Goal: Use online tool/utility: Utilize a website feature to perform a specific function

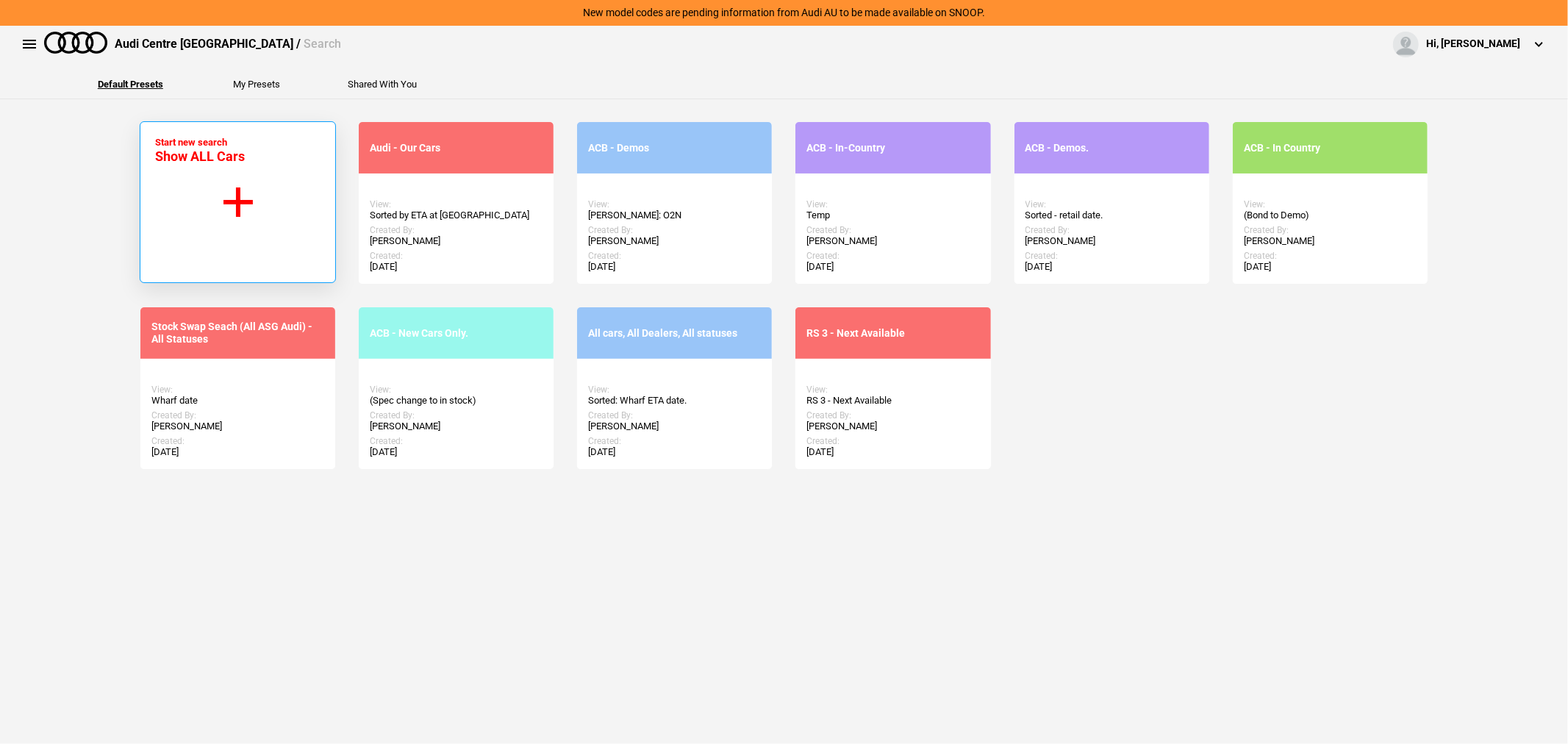
click at [169, 201] on button "Start new search Show ALL Cars" at bounding box center [238, 201] width 196 height 161
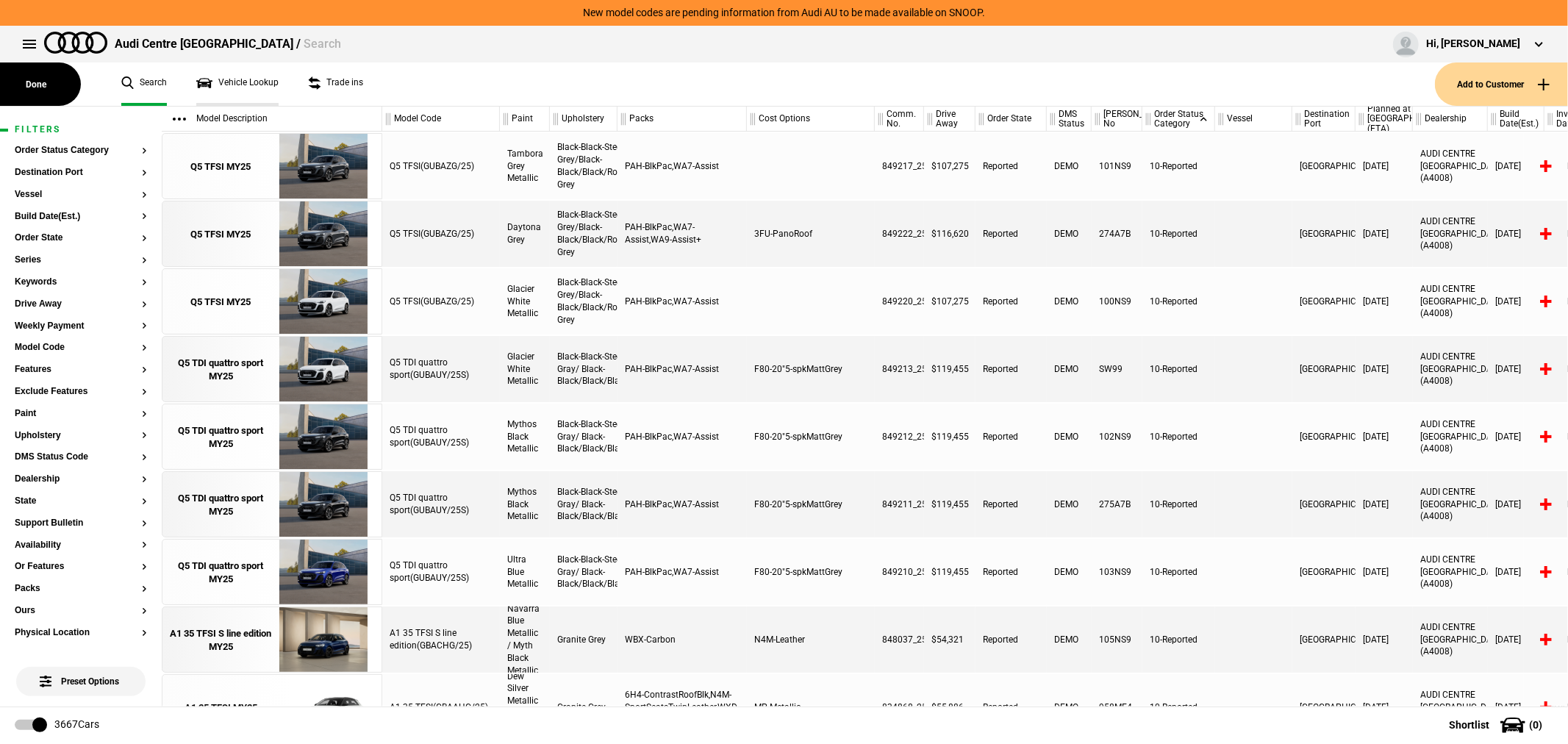
click at [244, 82] on link "Vehicle Lookup" at bounding box center [237, 84] width 83 height 43
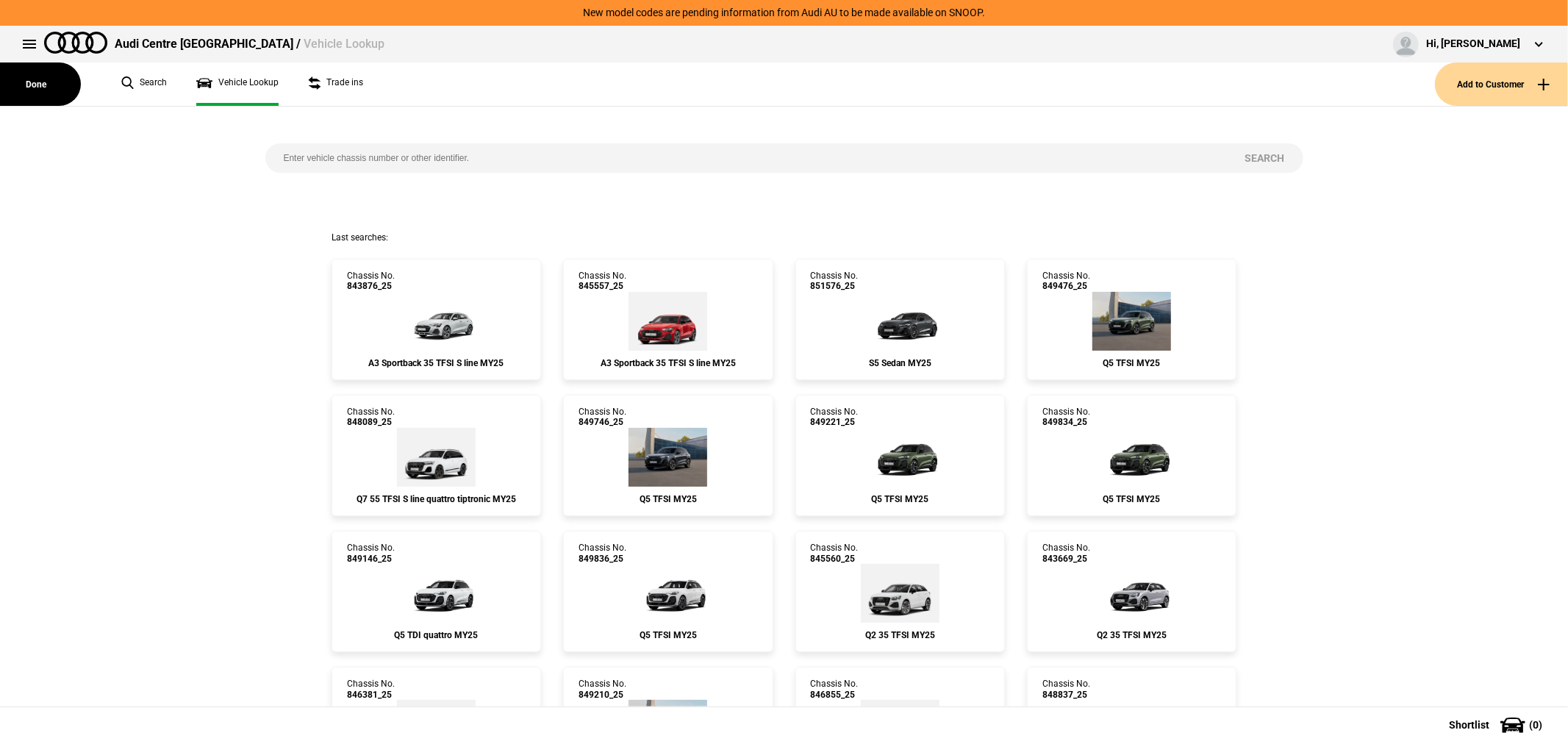
click at [681, 157] on input "search" at bounding box center [747, 158] width 962 height 30
type input "851263"
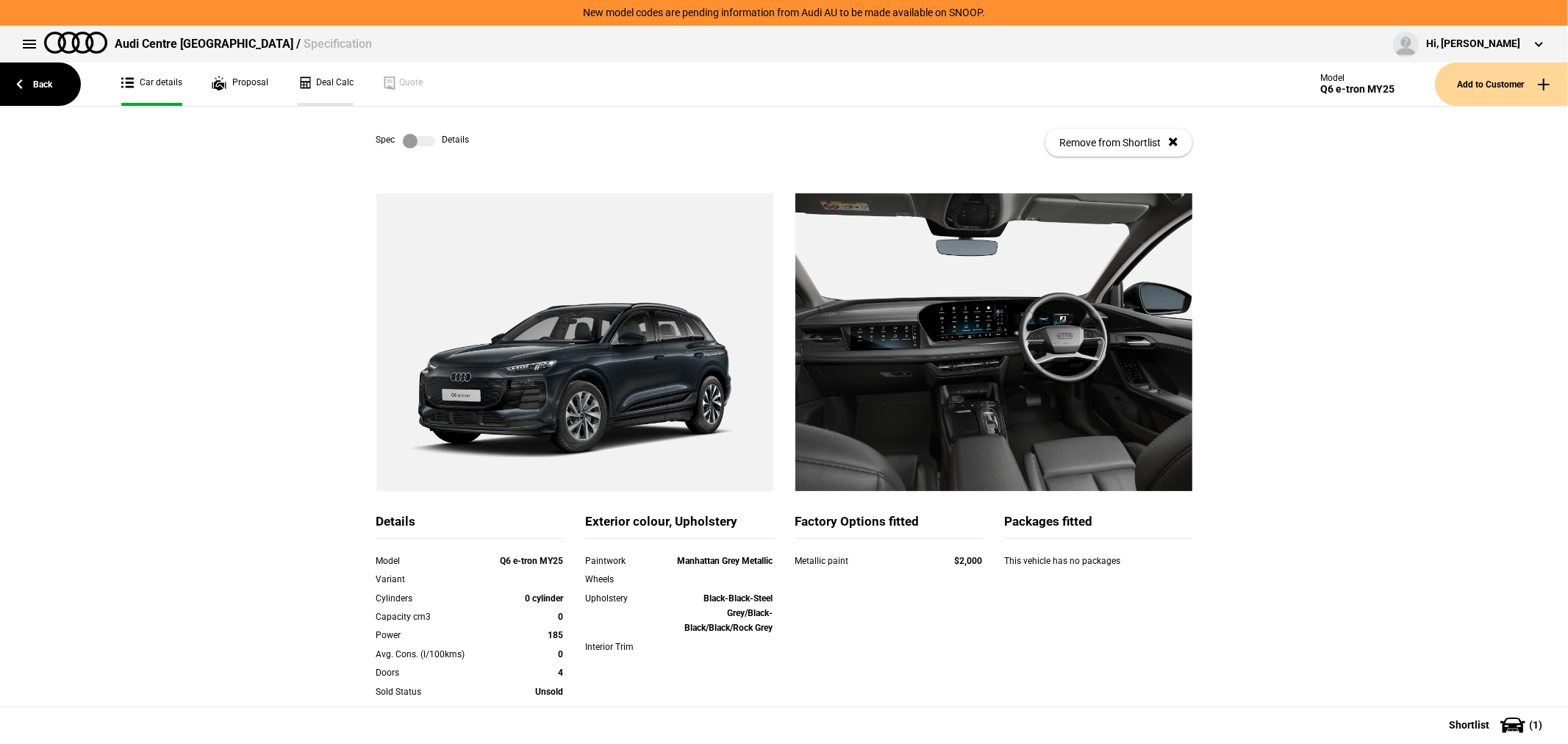
click at [336, 74] on link "Deal Calc" at bounding box center [326, 84] width 56 height 43
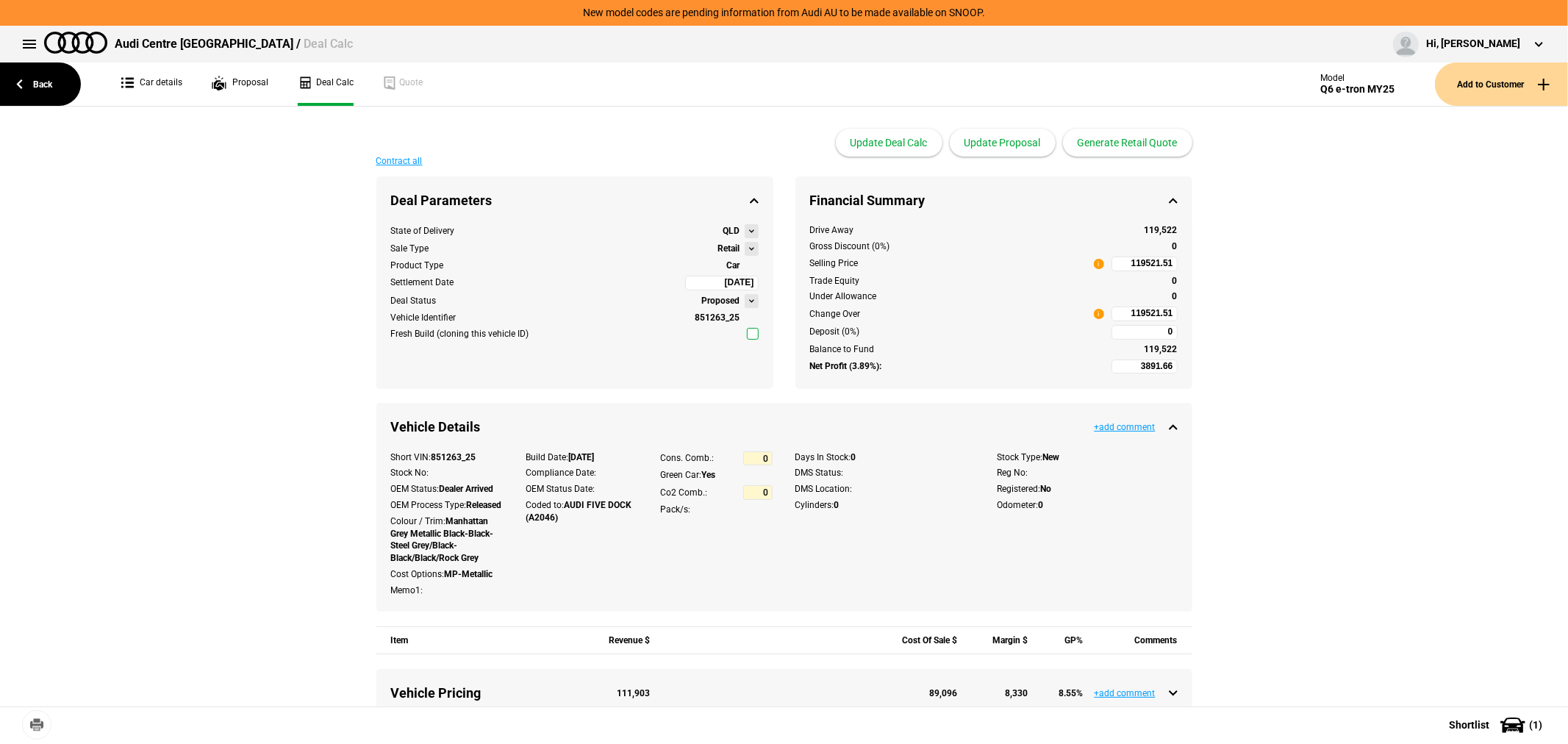
click at [750, 246] on button at bounding box center [751, 248] width 14 height 14
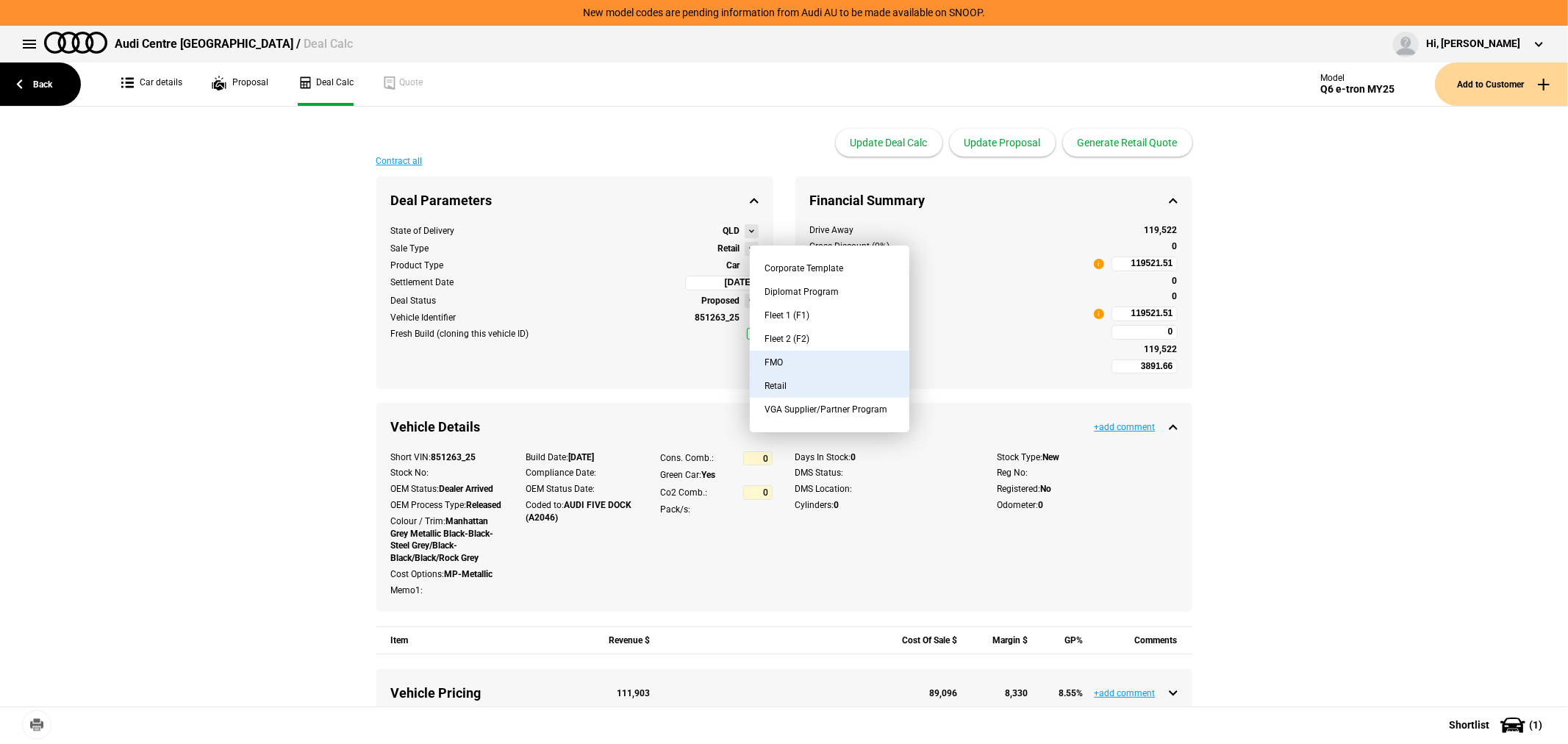
click at [795, 358] on button "FMO" at bounding box center [829, 362] width 160 height 23
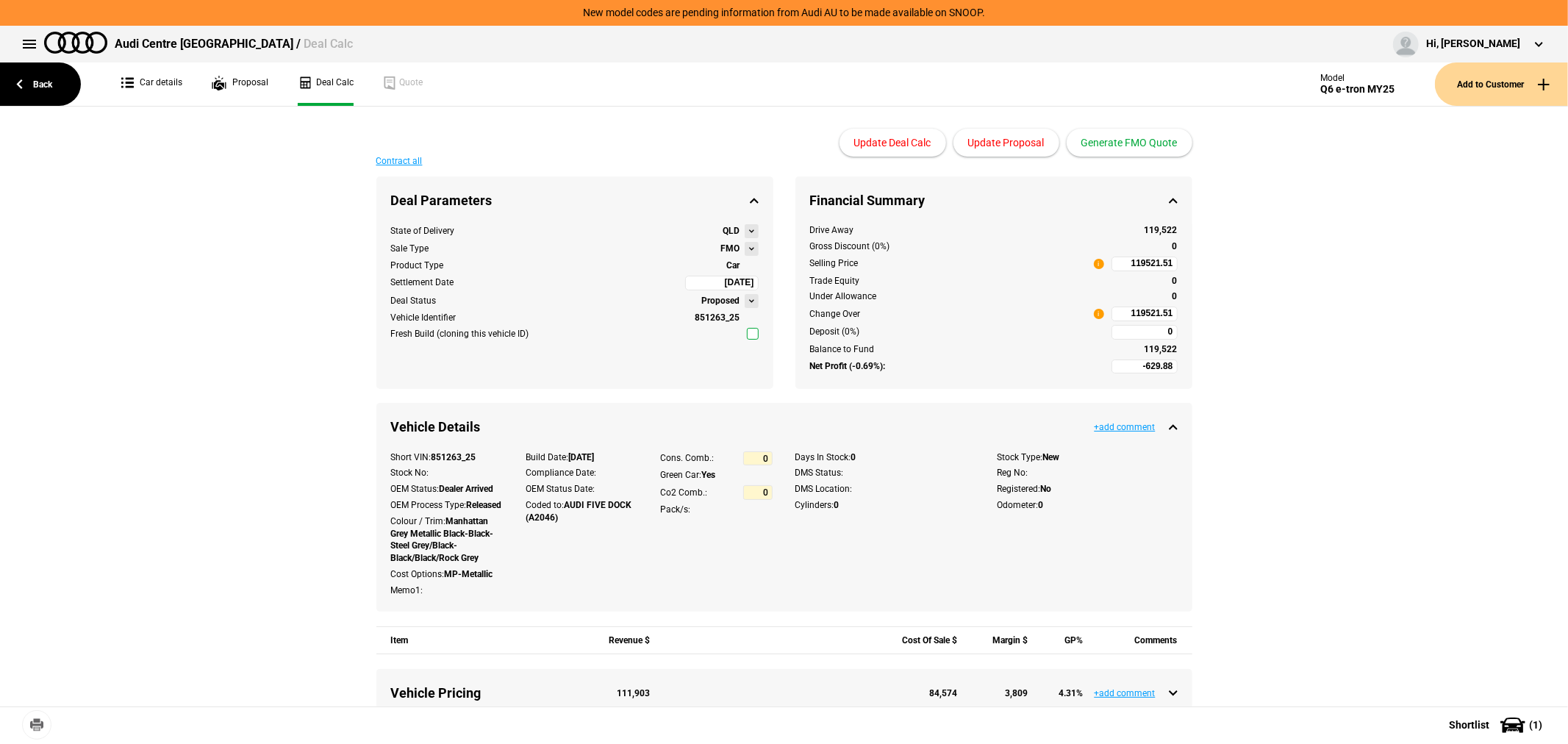
type input "-2629.88"
type input "97296.9"
type input "-5129.88"
click at [992, 144] on button "Update Proposal" at bounding box center [1006, 142] width 106 height 28
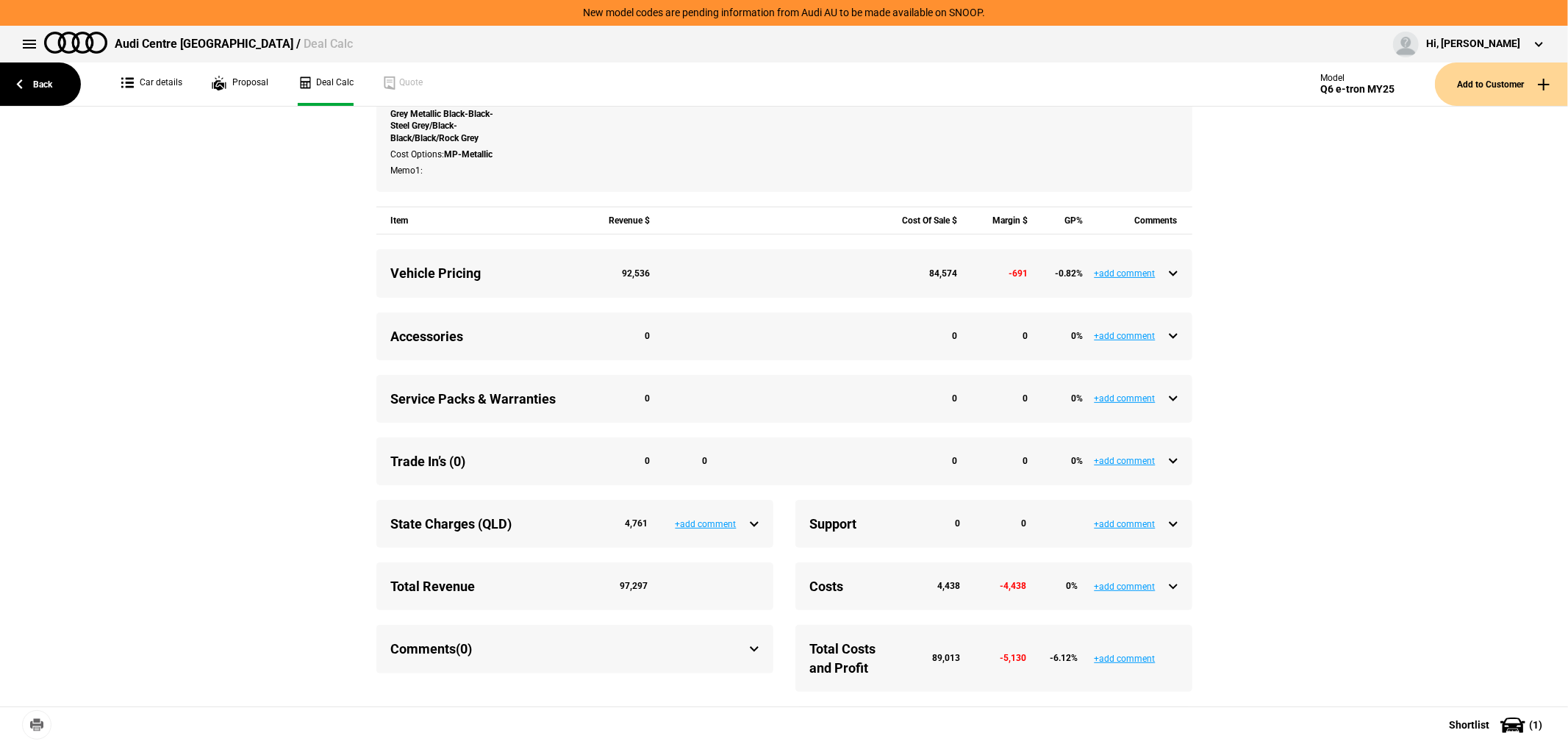
scroll to position [557, 0]
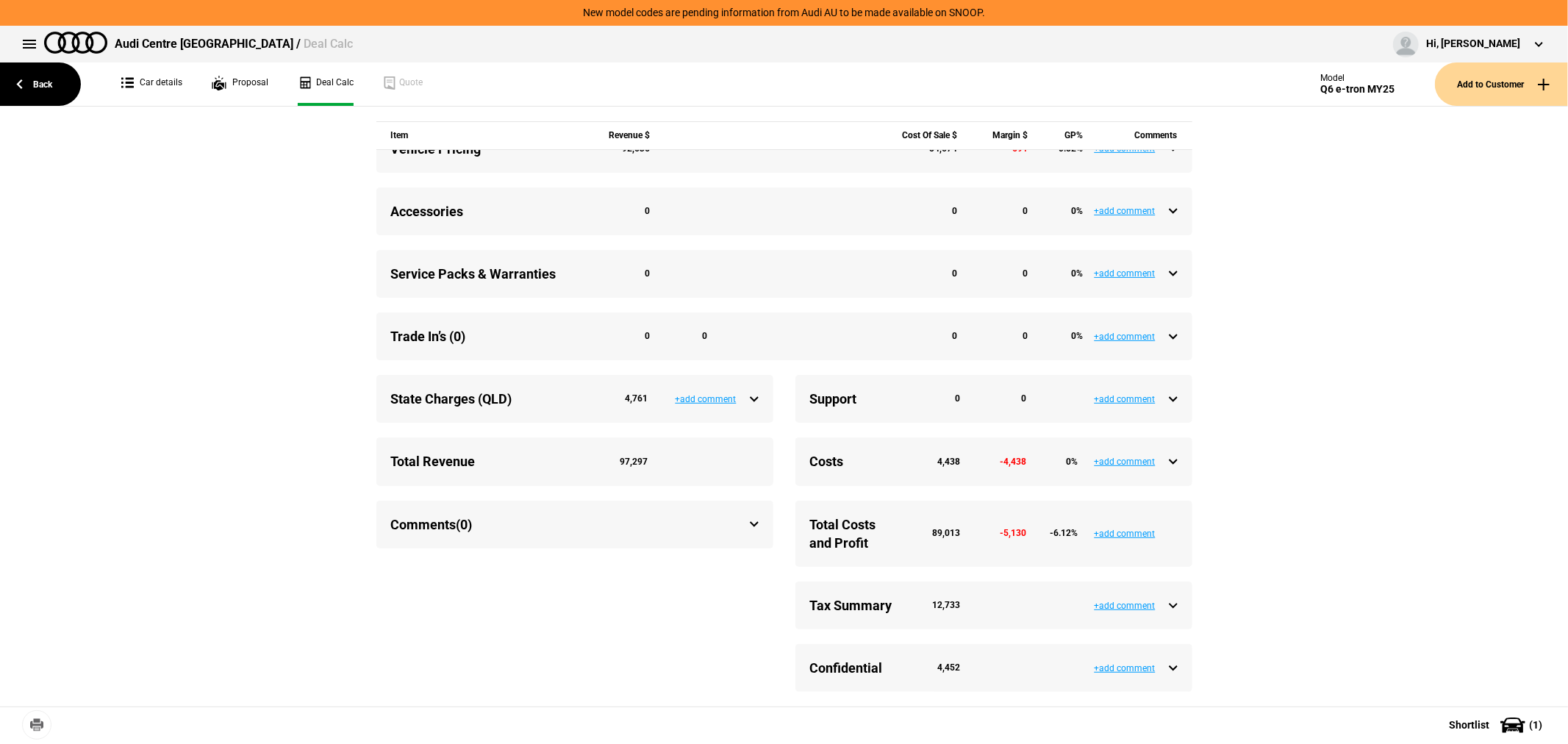
click at [748, 405] on div "State Charges (QLD) 4,761" at bounding box center [575, 398] width 368 height 18
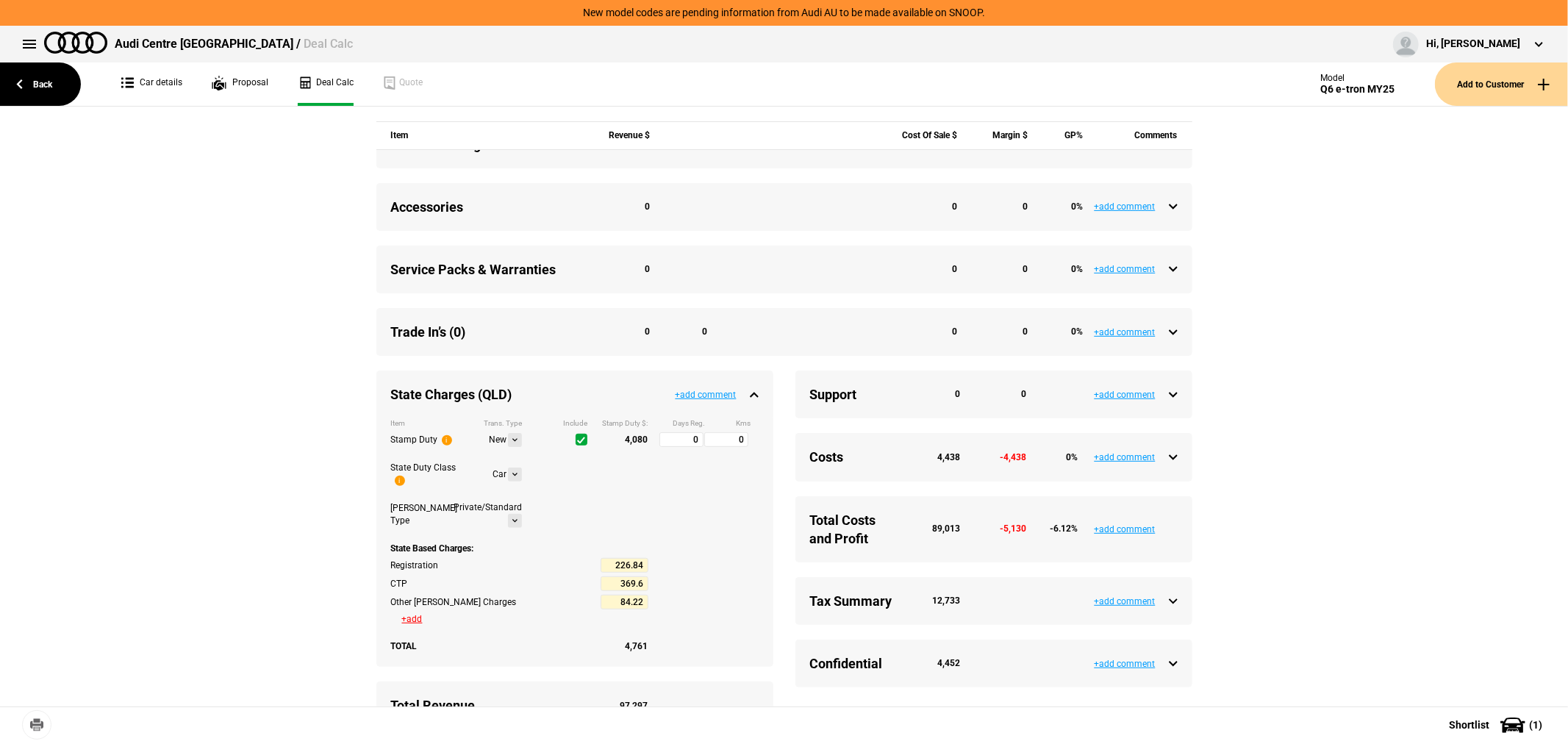
click at [751, 404] on div "State Charges (QLD) 4,761" at bounding box center [575, 394] width 368 height 18
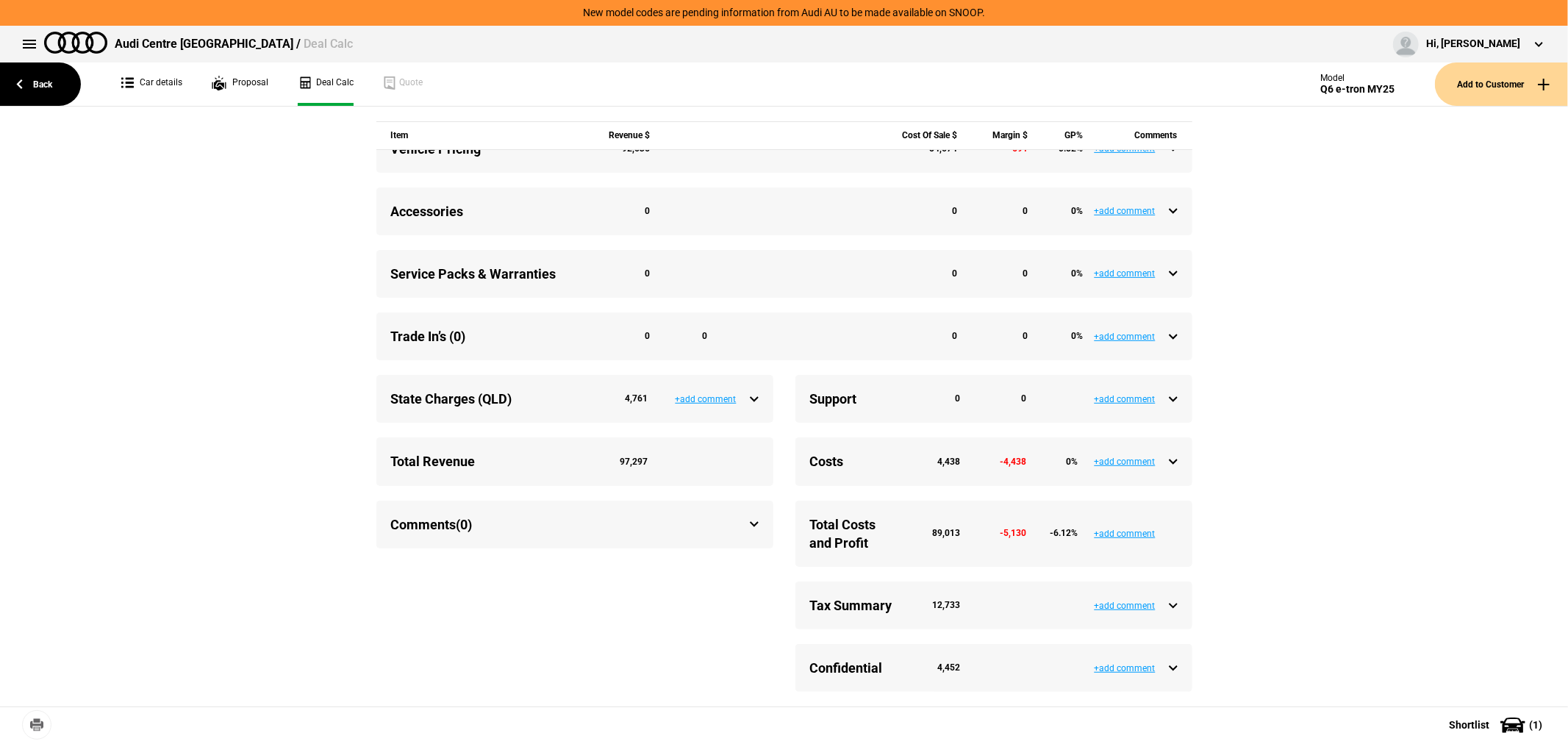
click at [1171, 612] on div "Tax Summary 12,733" at bounding box center [994, 605] width 368 height 18
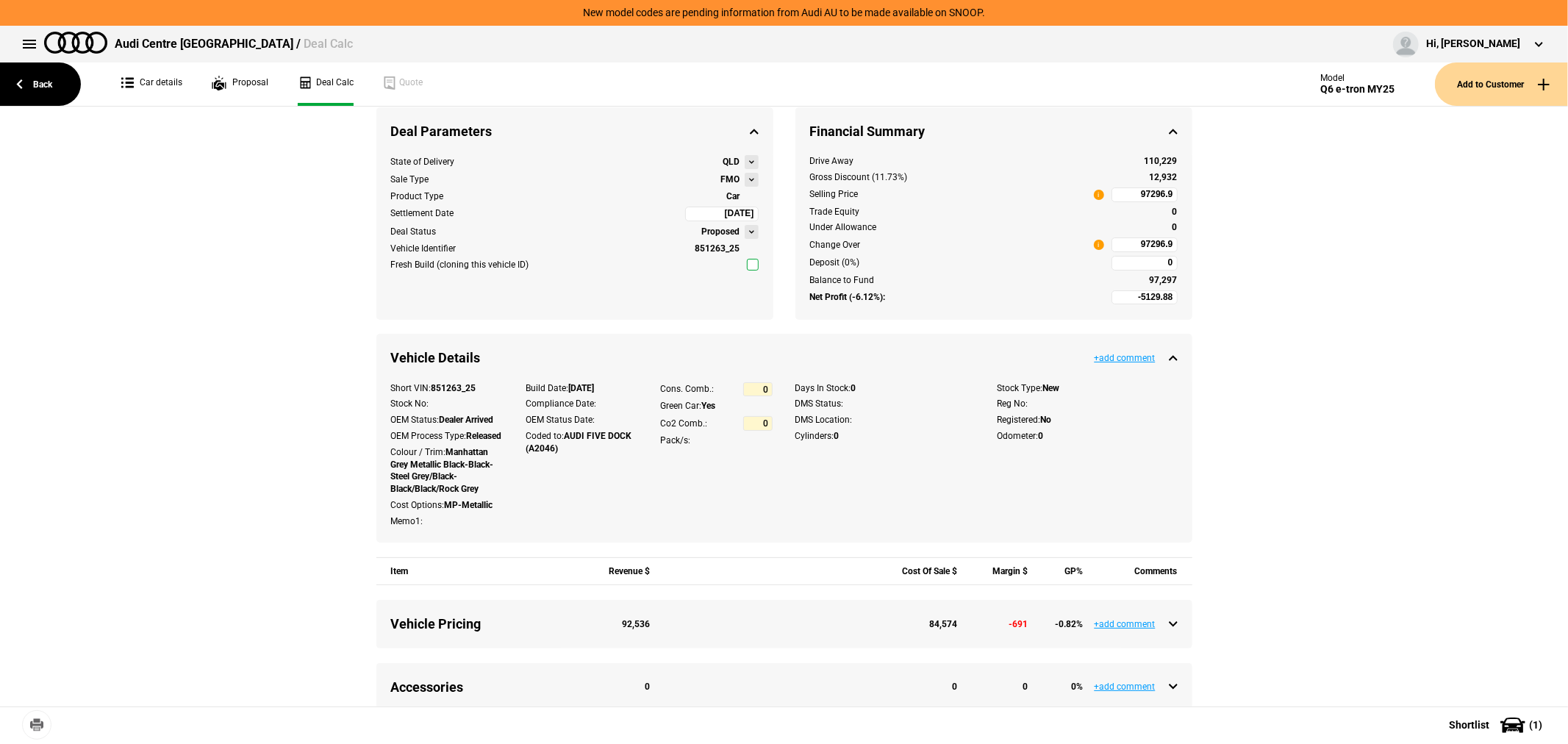
scroll to position [0, 0]
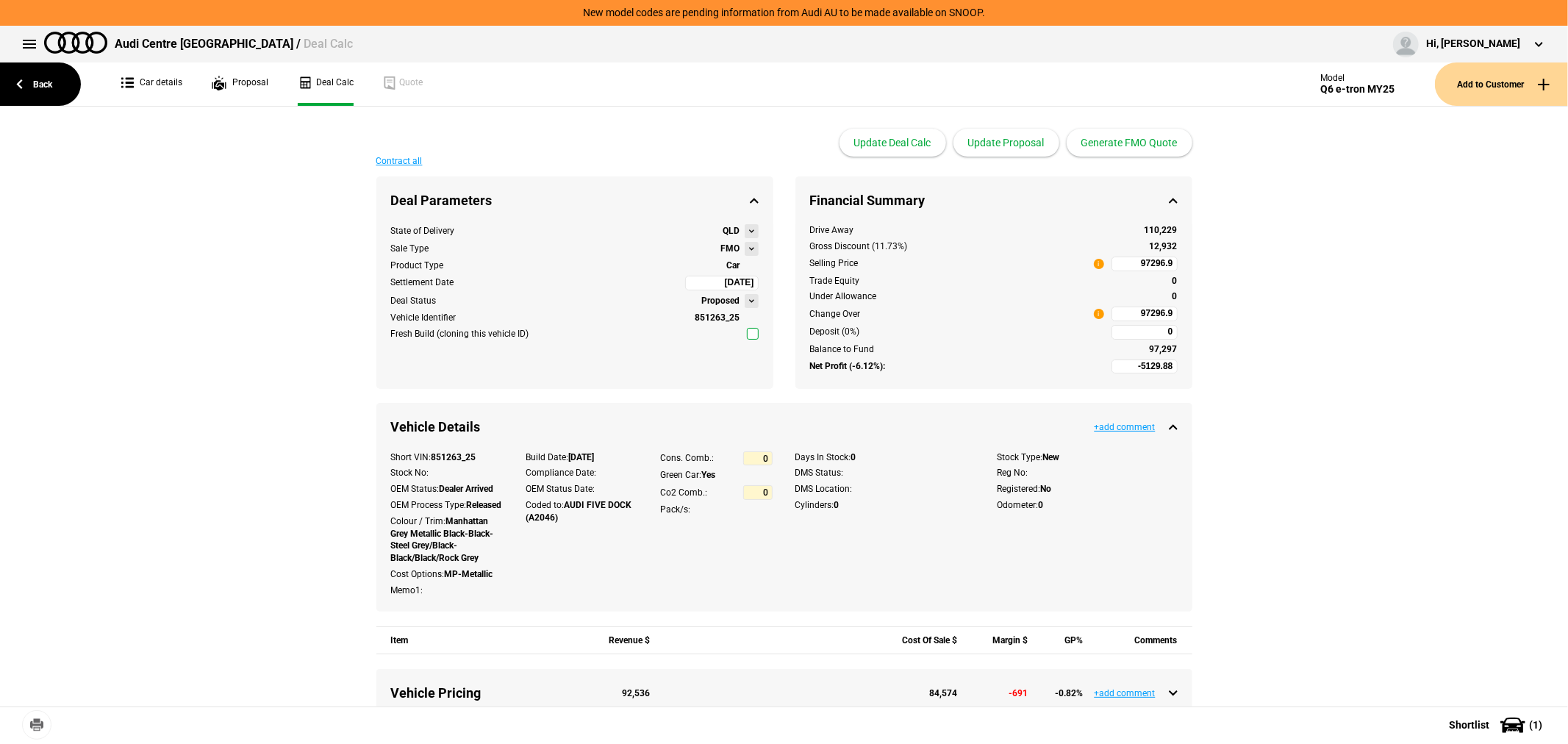
click at [1114, 314] on input "97296.9" at bounding box center [1144, 314] width 66 height 14
type input "97296.9"
type input "-5337.5"
type input "97000"
click at [1020, 144] on button "Update Proposal" at bounding box center [1006, 142] width 106 height 28
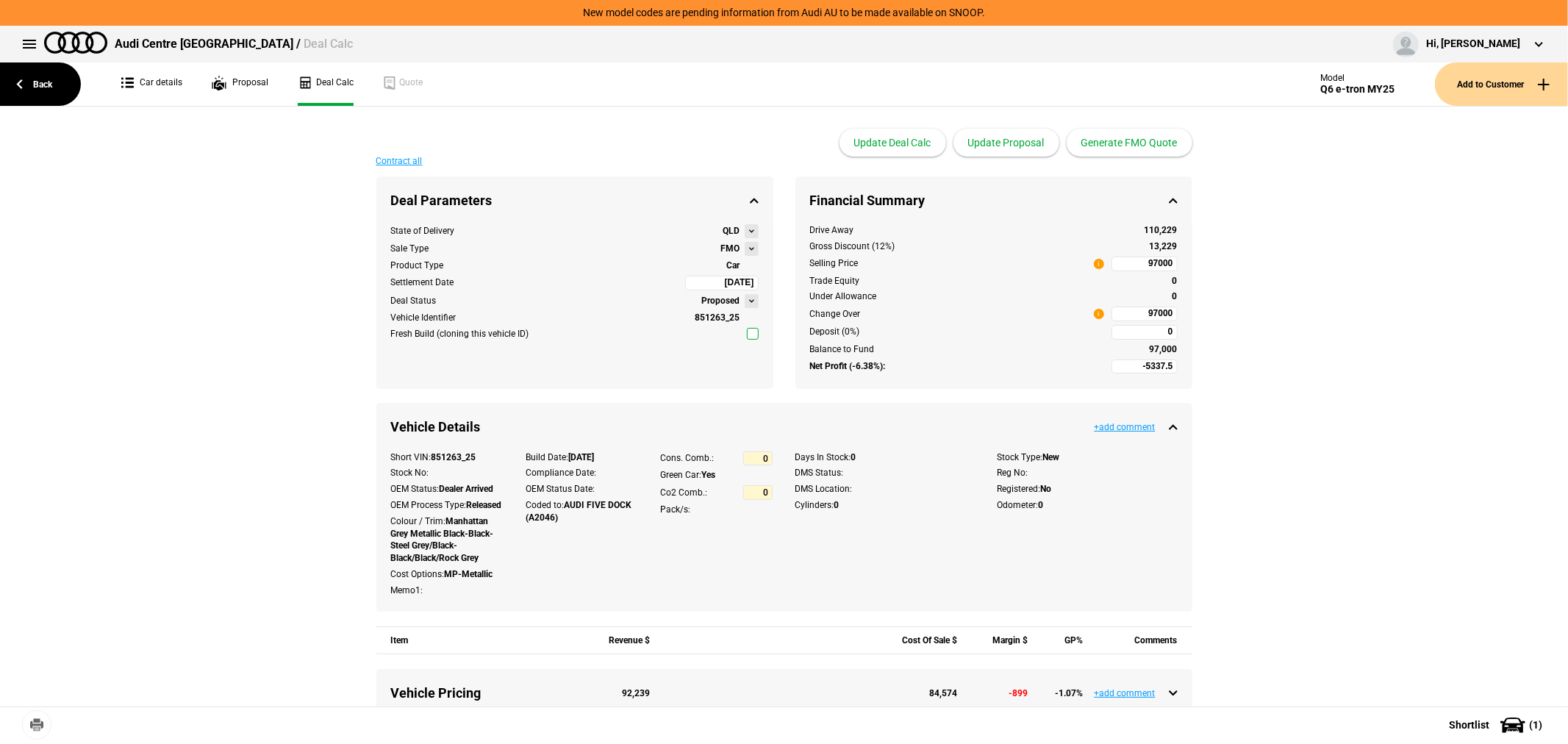
click at [1128, 319] on input "97000" at bounding box center [1144, 314] width 66 height 14
type input "97000"
type input "-5699.74"
type input "96482"
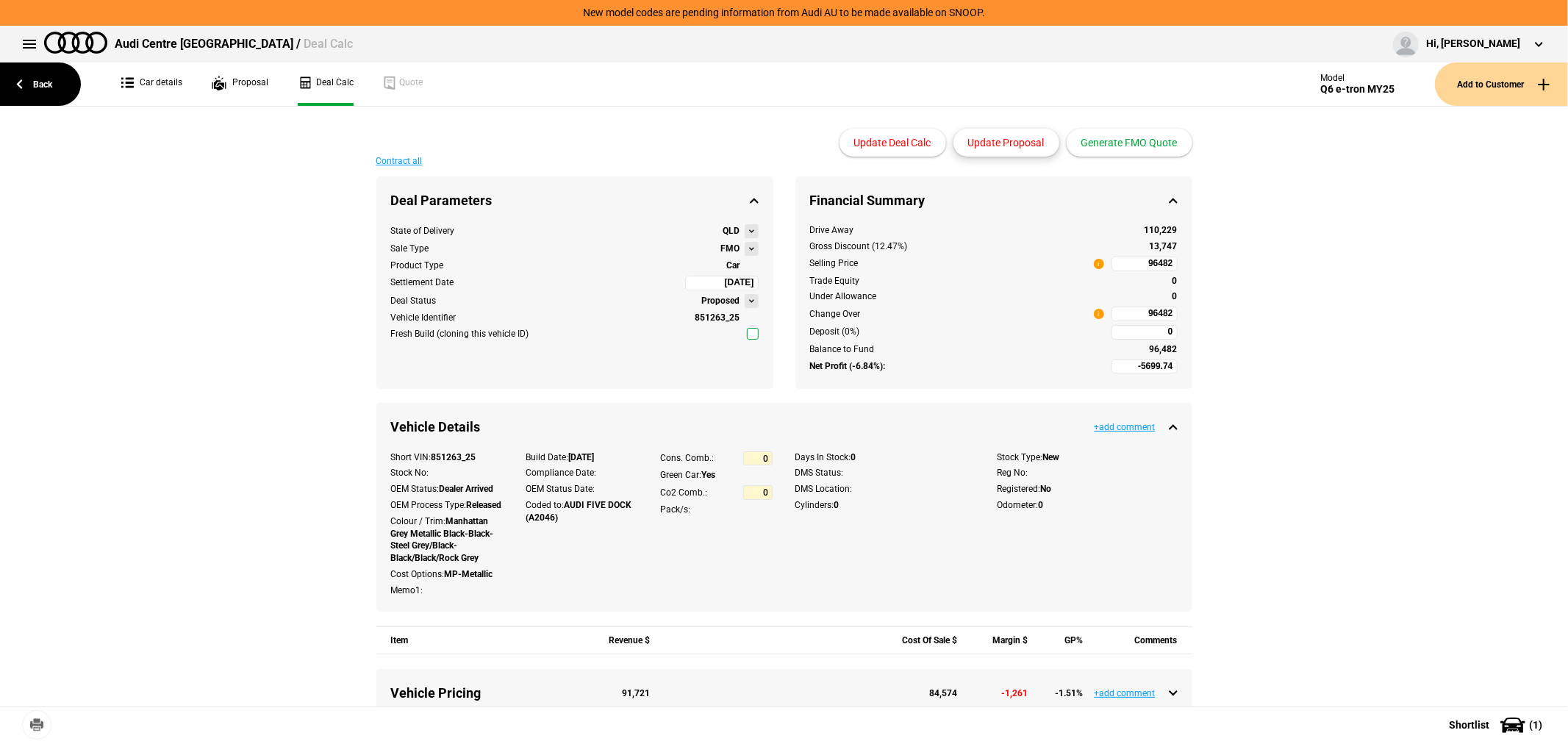
click at [989, 142] on button "Update Proposal" at bounding box center [1006, 142] width 106 height 28
click at [1126, 269] on input "96482" at bounding box center [1144, 264] width 66 height 14
type input "96280"
type input "-5841"
type input "96280"
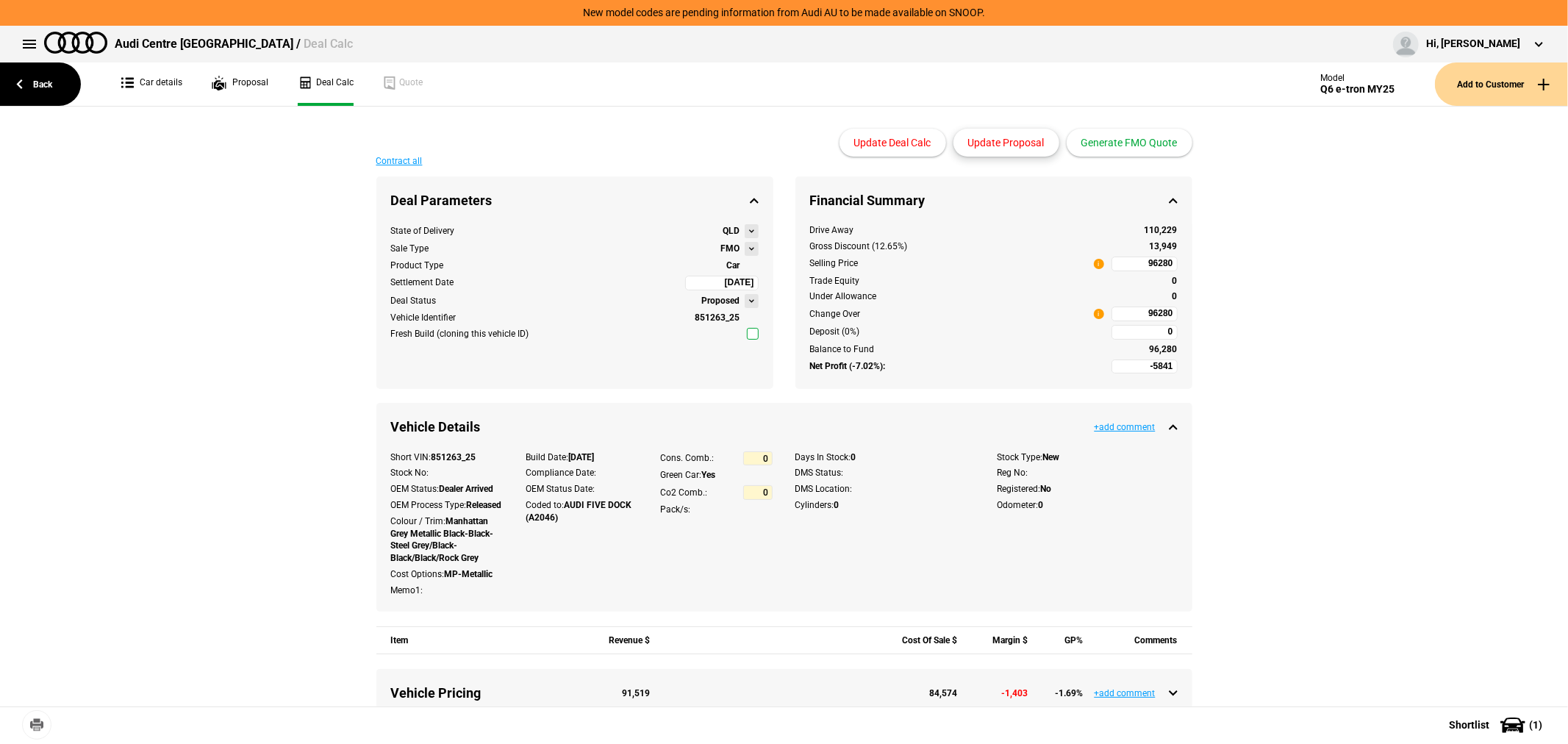
click at [996, 136] on button "Update Proposal" at bounding box center [1006, 142] width 106 height 28
click at [1137, 266] on input "96280" at bounding box center [1144, 264] width 66 height 14
type input "95285"
type input "-6717.78"
type input "95285"
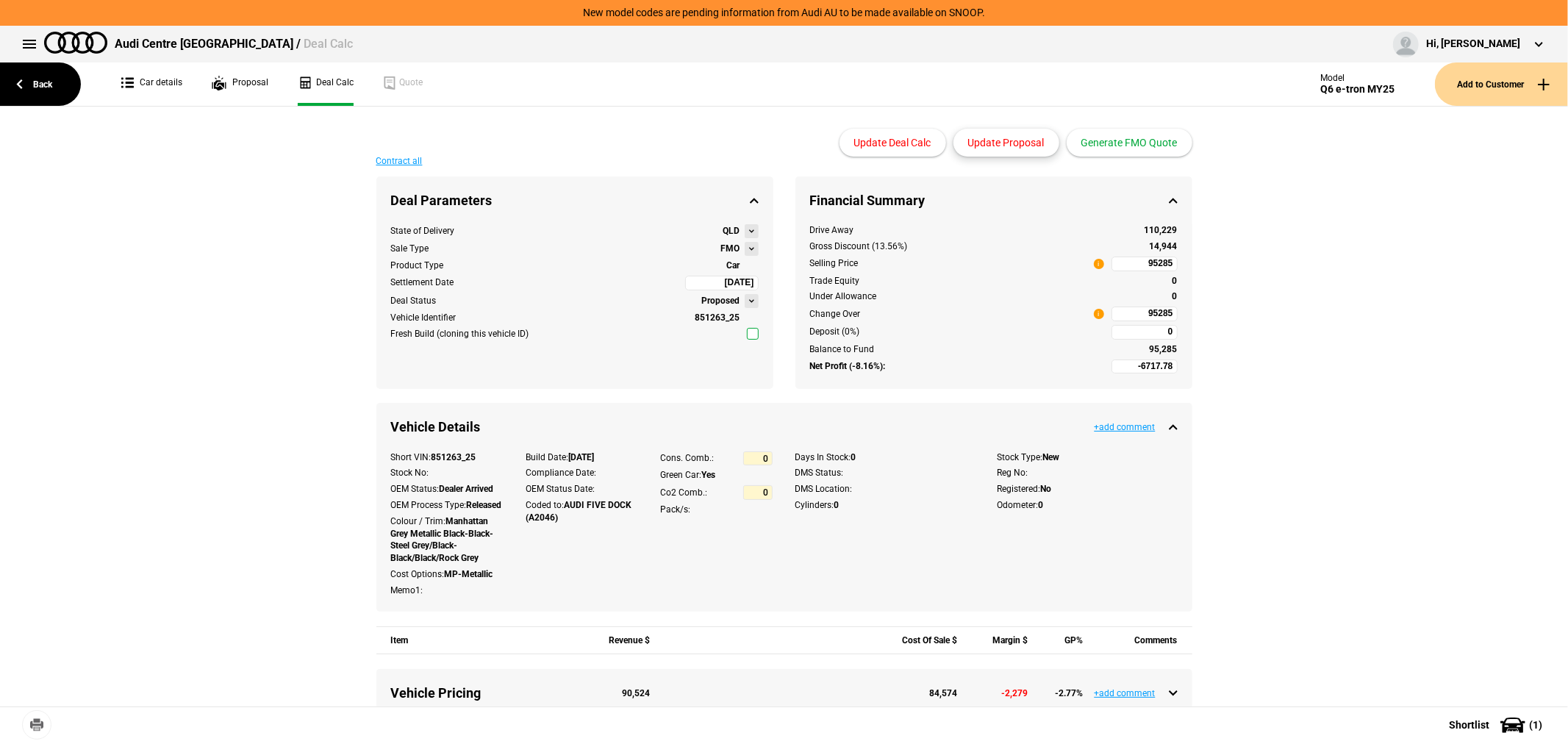
click at [983, 134] on button "Update Proposal" at bounding box center [1006, 142] width 106 height 28
click at [1148, 144] on button "Generate FMO Quote" at bounding box center [1129, 142] width 126 height 28
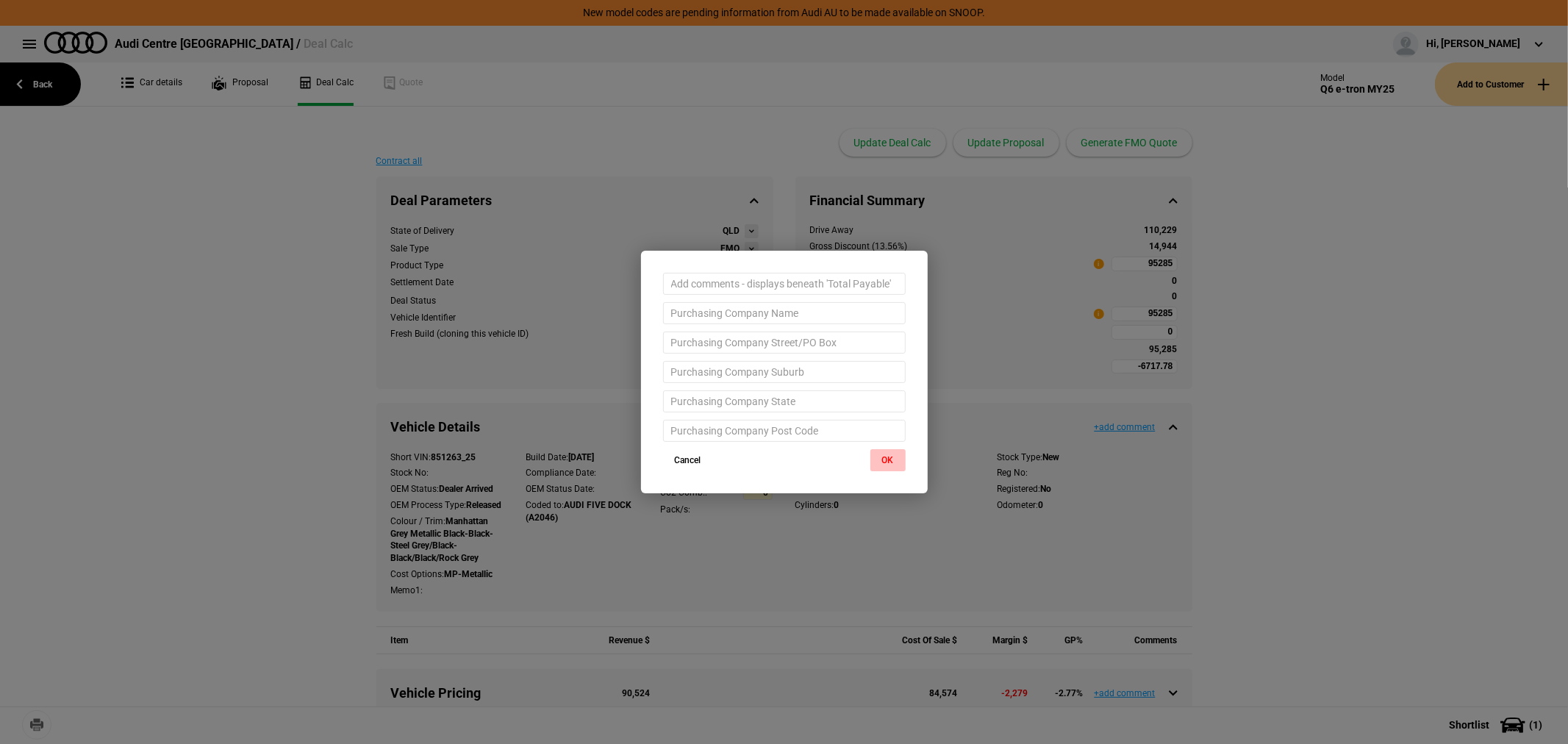
click at [891, 456] on button "OK" at bounding box center [888, 459] width 35 height 22
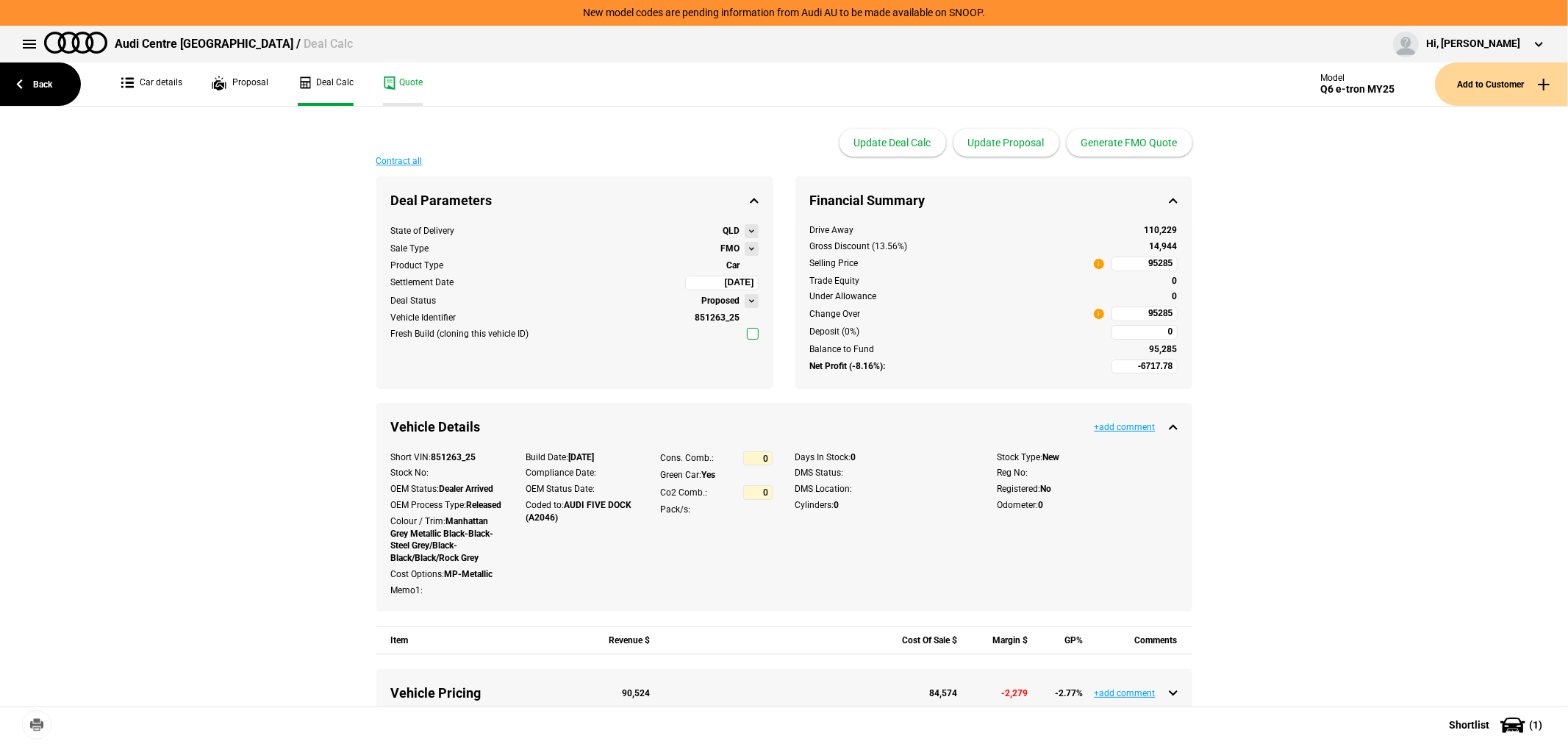
click at [407, 79] on link "Quote" at bounding box center [402, 84] width 39 height 43
